Goal: Information Seeking & Learning: Find specific fact

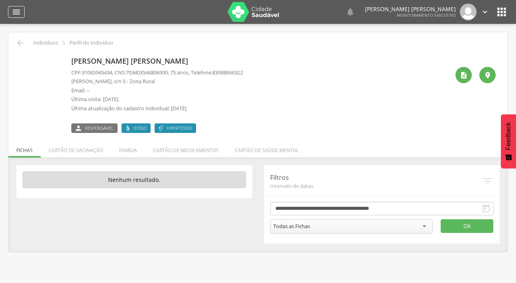
click at [12, 13] on icon "" at bounding box center [17, 12] width 10 height 10
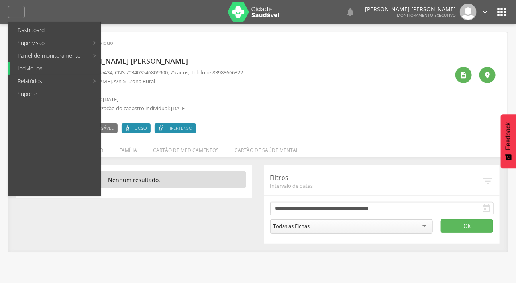
click at [38, 65] on link "Indivíduos" at bounding box center [55, 68] width 91 height 13
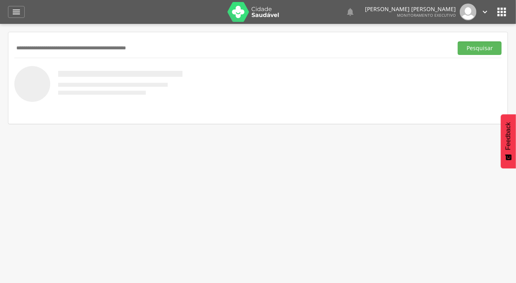
click at [44, 50] on input "text" at bounding box center [231, 48] width 435 height 14
type input "**********"
click at [458, 41] on button "Pesquisar" at bounding box center [480, 48] width 44 height 14
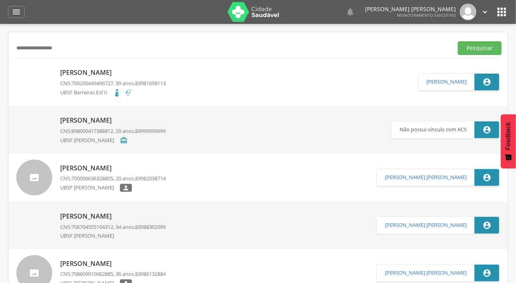
click at [58, 71] on link "Givanilda Tavares CNS: 700200449496727 , 39 anos, 83981698113 UBSF Barreiras Es…" at bounding box center [216, 82] width 401 height 36
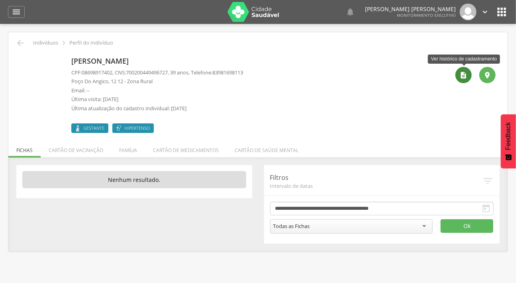
click at [458, 72] on div "" at bounding box center [463, 75] width 16 height 16
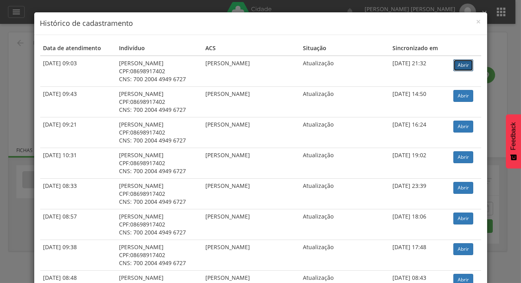
click at [457, 63] on link "Abrir" at bounding box center [464, 65] width 20 height 12
click at [477, 20] on span "×" at bounding box center [479, 21] width 5 height 11
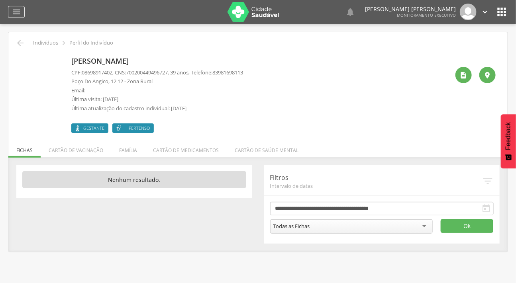
click at [16, 12] on icon "" at bounding box center [17, 12] width 10 height 10
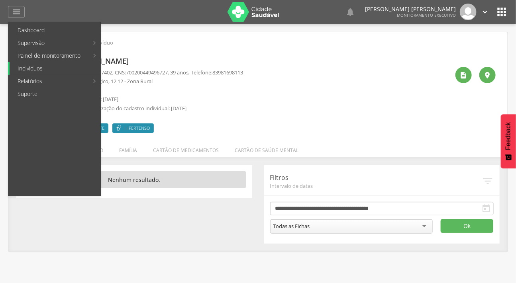
click at [41, 68] on link "Indivíduos" at bounding box center [55, 68] width 91 height 13
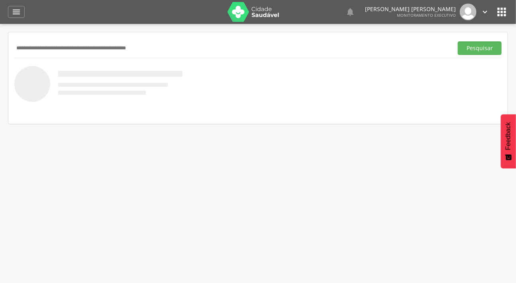
click at [54, 47] on input "text" at bounding box center [231, 48] width 435 height 14
type input "**********"
click at [491, 49] on button "Pesquisar" at bounding box center [480, 48] width 44 height 14
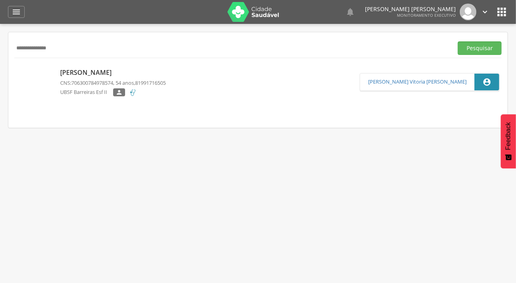
click at [56, 72] on link "Maria Jose Sobral Lima CNS: 706300784978574 , 54 anos, 81991716505 UBSF Barreir…" at bounding box center [187, 82] width 343 height 36
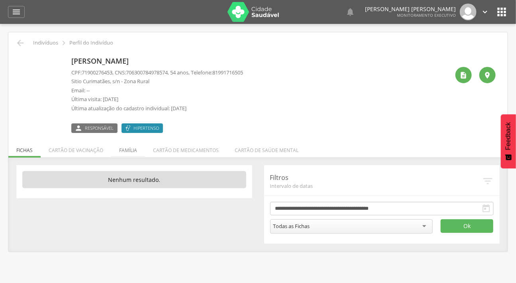
click at [116, 149] on li "Família" at bounding box center [128, 148] width 34 height 19
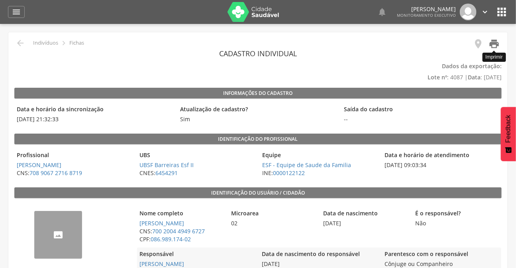
click at [497, 44] on icon "" at bounding box center [493, 43] width 11 height 11
